Goal: Unclear

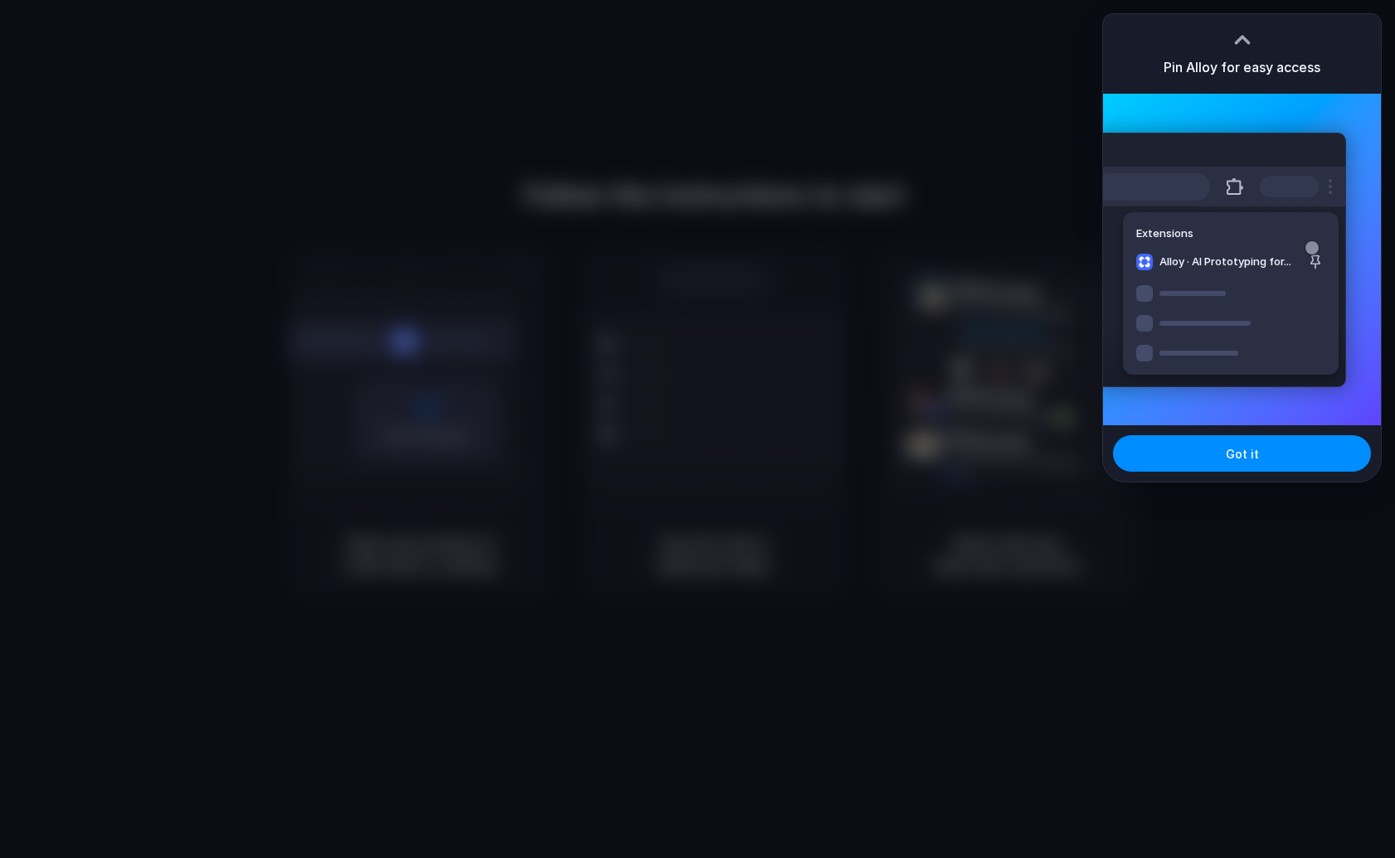
click at [1244, 37] on div at bounding box center [1242, 39] width 25 height 25
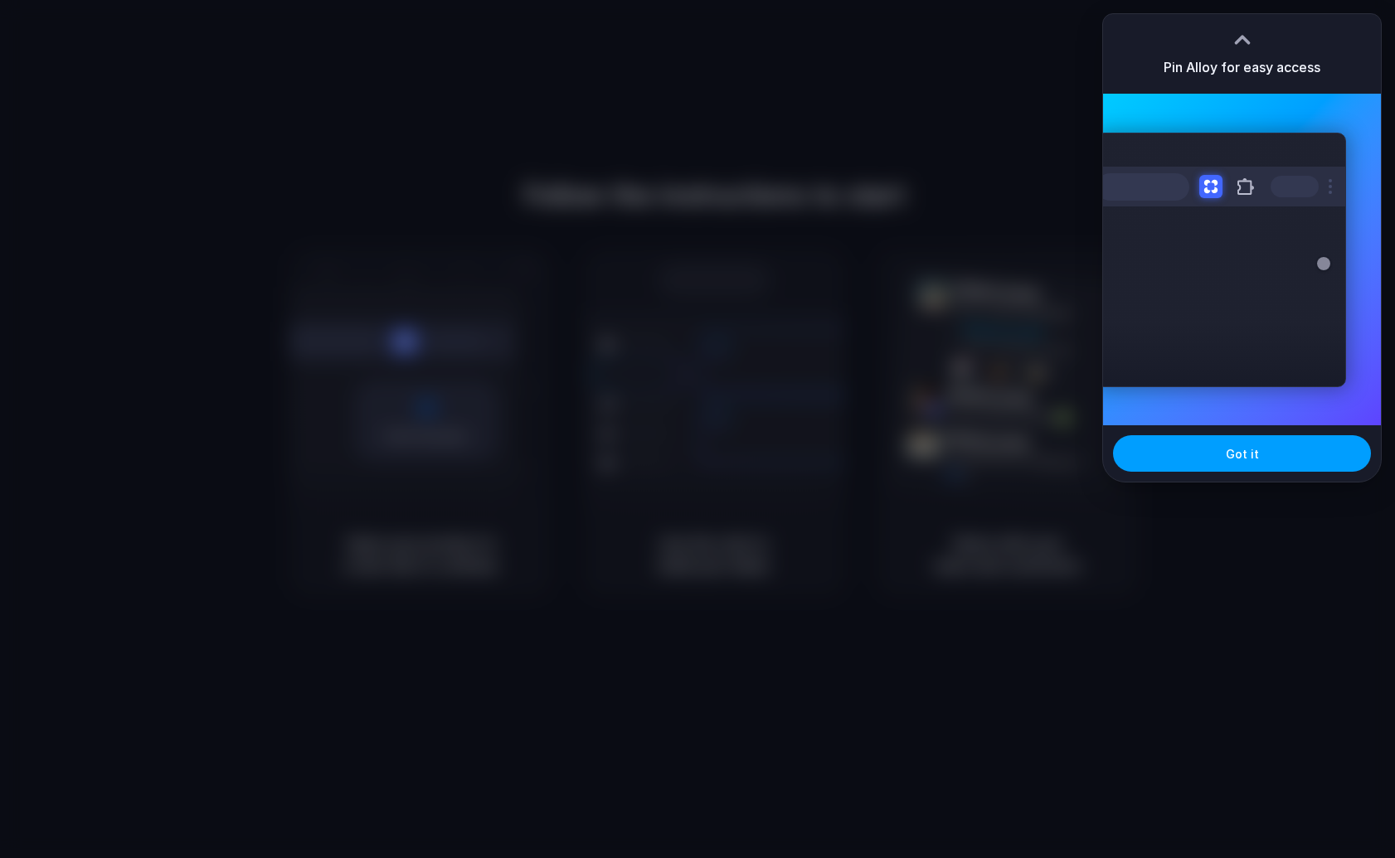
click at [1210, 465] on button "Got it" at bounding box center [1242, 453] width 258 height 36
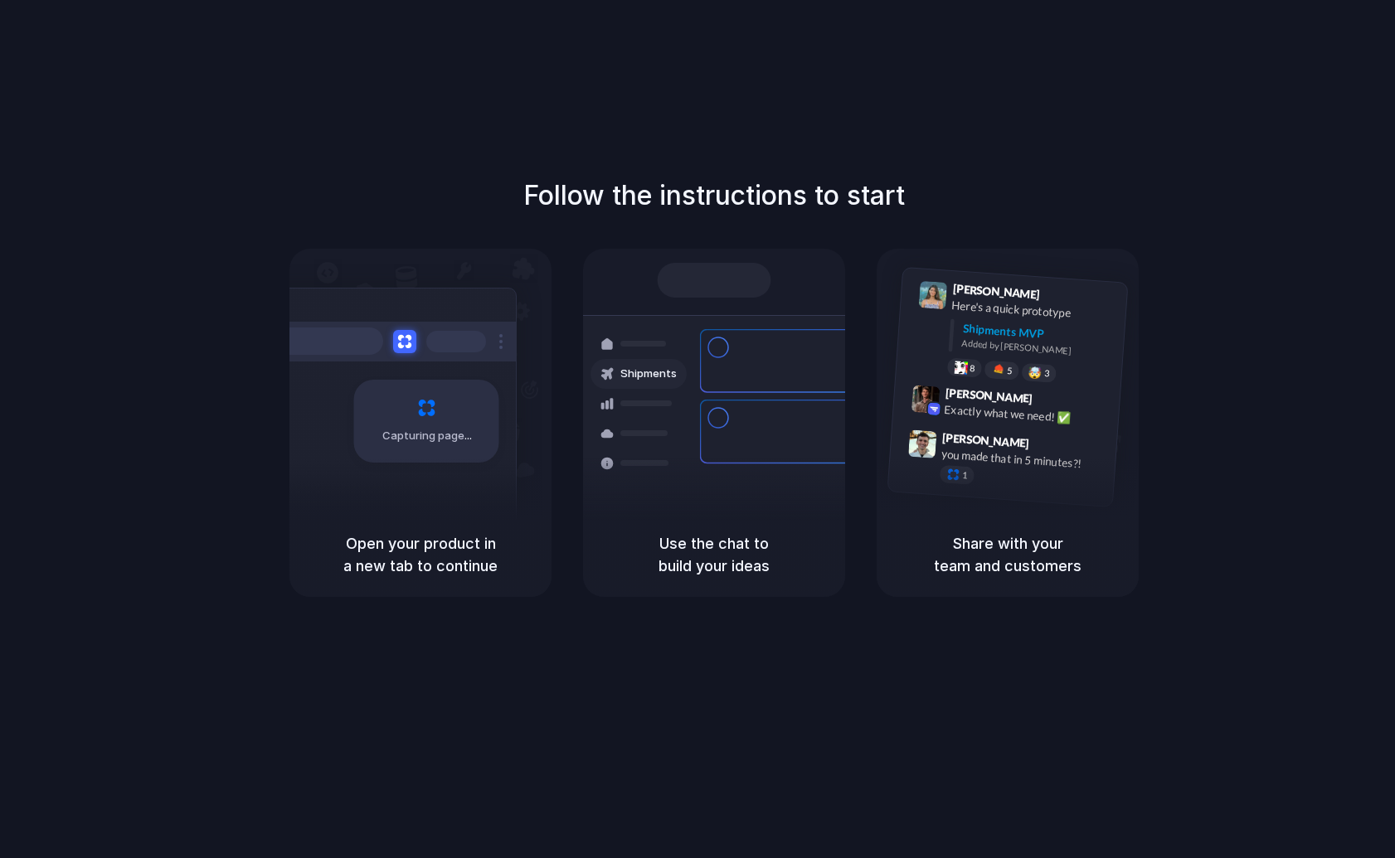
click at [365, 503] on div "Capturing page" at bounding box center [391, 415] width 250 height 255
